Goal: Task Accomplishment & Management: Manage account settings

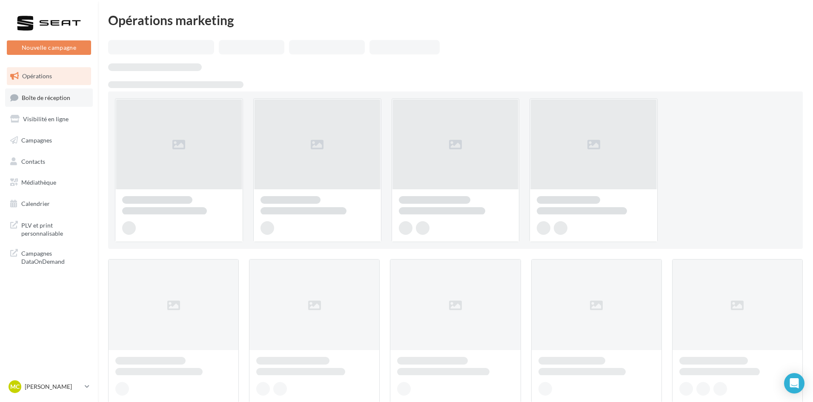
click at [50, 102] on link "Boîte de réception" at bounding box center [49, 98] width 88 height 18
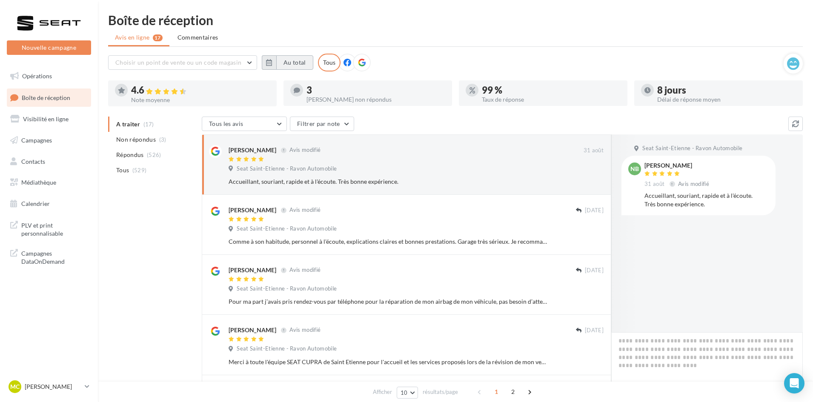
click at [279, 61] on button "Au total" at bounding box center [294, 62] width 37 height 14
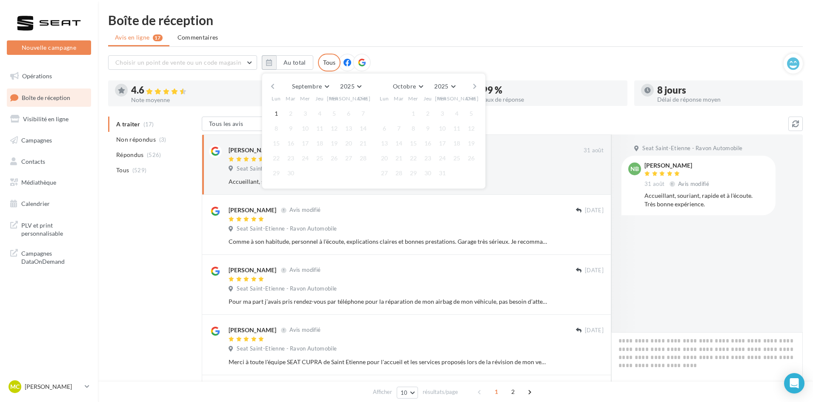
click at [272, 85] on button "button" at bounding box center [272, 86] width 7 height 12
click at [336, 112] on button "1" at bounding box center [334, 113] width 13 height 13
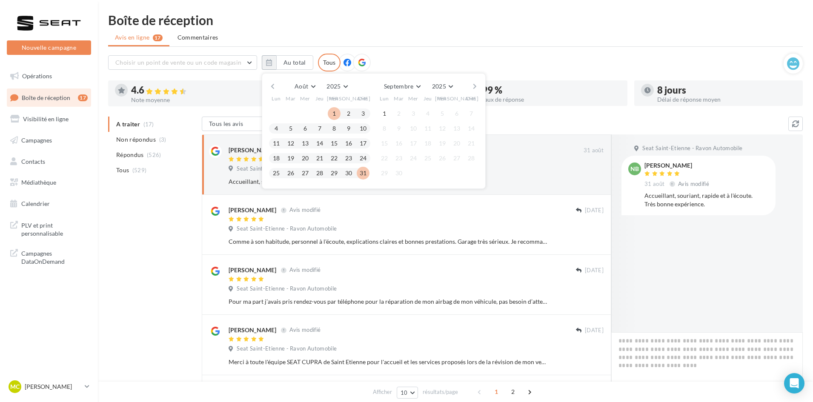
click at [365, 172] on button "31" at bounding box center [363, 173] width 13 height 13
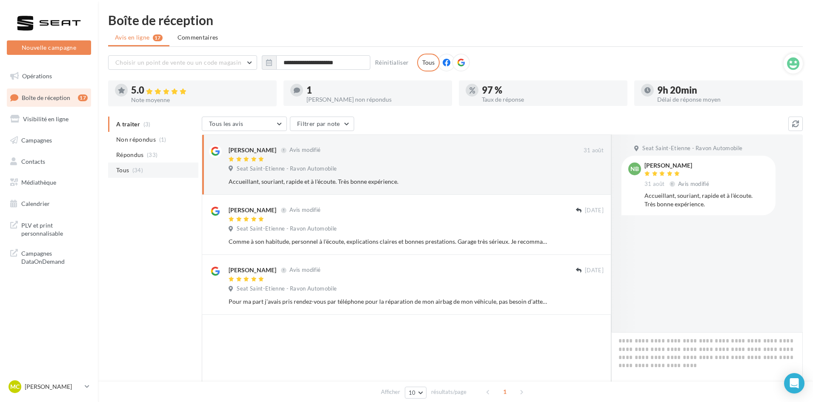
click at [141, 169] on span "(34)" at bounding box center [137, 170] width 11 height 7
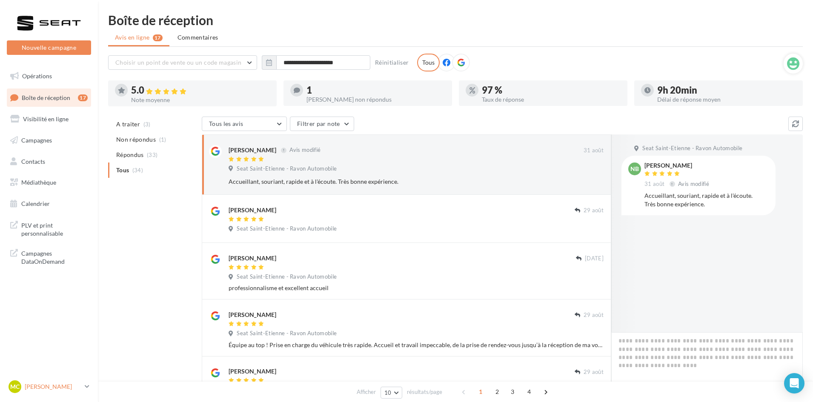
click at [60, 386] on p "[PERSON_NAME]" at bounding box center [53, 387] width 57 height 9
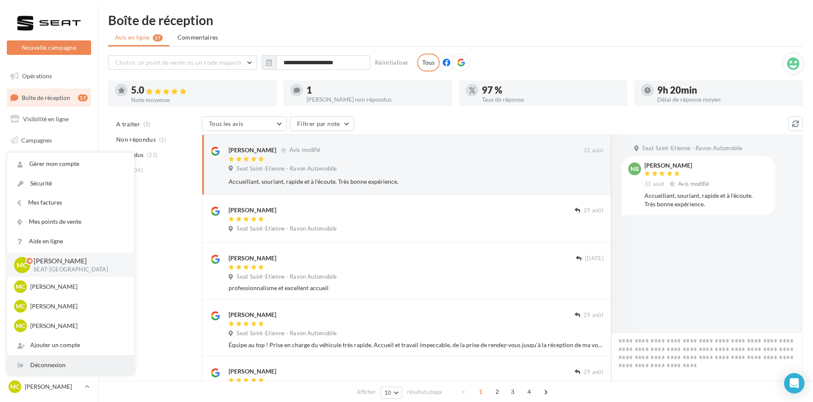
click at [64, 367] on div "Déconnexion" at bounding box center [70, 365] width 127 height 19
